Goal: Register for event/course

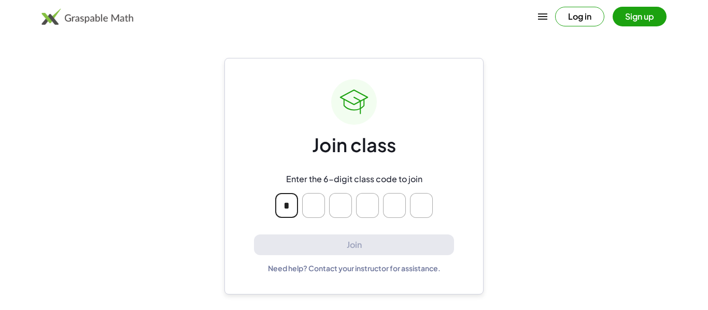
type input "*"
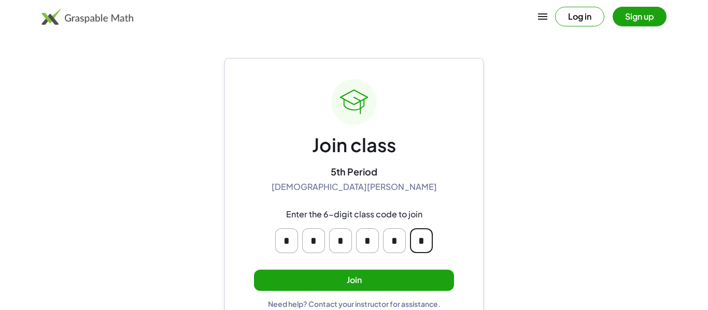
type input "*"
click at [294, 284] on button "Join" at bounding box center [354, 280] width 200 height 21
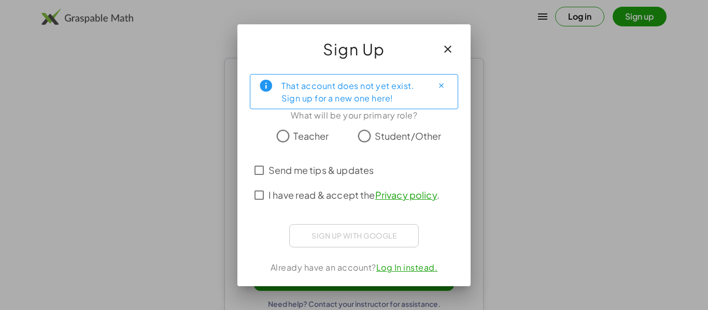
click at [394, 135] on span "Student/Other" at bounding box center [408, 136] width 67 height 14
click at [351, 176] on span "Send me tips & updates" at bounding box center [320, 170] width 105 height 14
click at [347, 199] on span "I have read & accept the Privacy policy ." at bounding box center [353, 195] width 171 height 14
